Goal: Check status

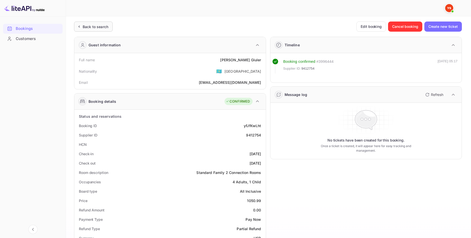
click at [93, 27] on div "Back to search" at bounding box center [96, 26] width 26 height 5
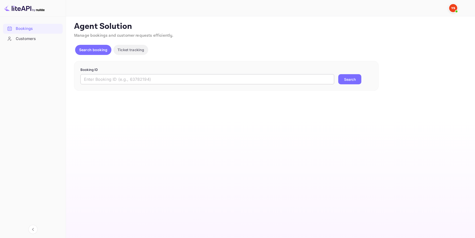
click at [150, 78] on input "text" at bounding box center [207, 79] width 254 height 10
paste input "9438016"
type input "9438016"
click at [349, 78] on button "Search" at bounding box center [349, 79] width 23 height 10
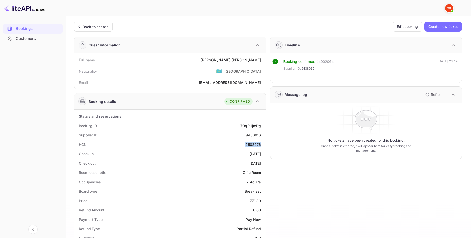
drag, startPoint x: 244, startPoint y: 146, endPoint x: 261, endPoint y: 145, distance: 17.5
click at [261, 145] on div "HCN 2502276" at bounding box center [169, 144] width 187 height 9
click at [275, 168] on div "Timeline Booking confirmed # 4002064 Supplier ID: 9438016 [DATE] 23:19 Message …" at bounding box center [364, 224] width 196 height 382
